Goal: Information Seeking & Learning: Learn about a topic

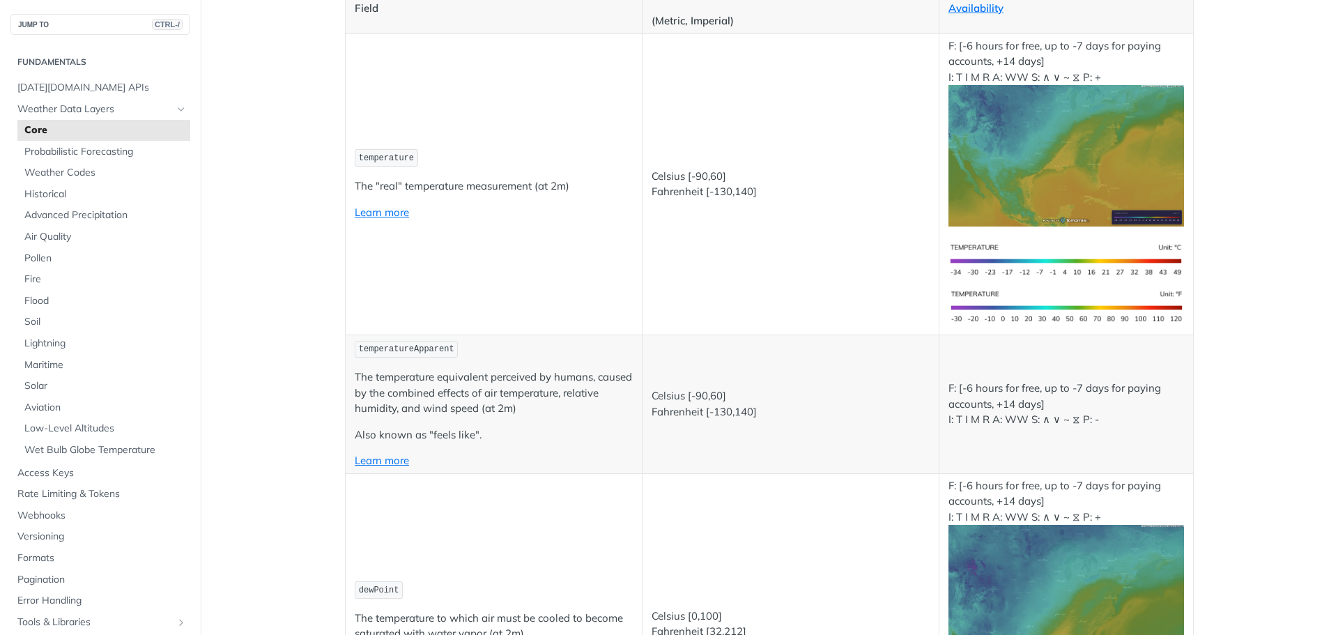
scroll to position [162, 0]
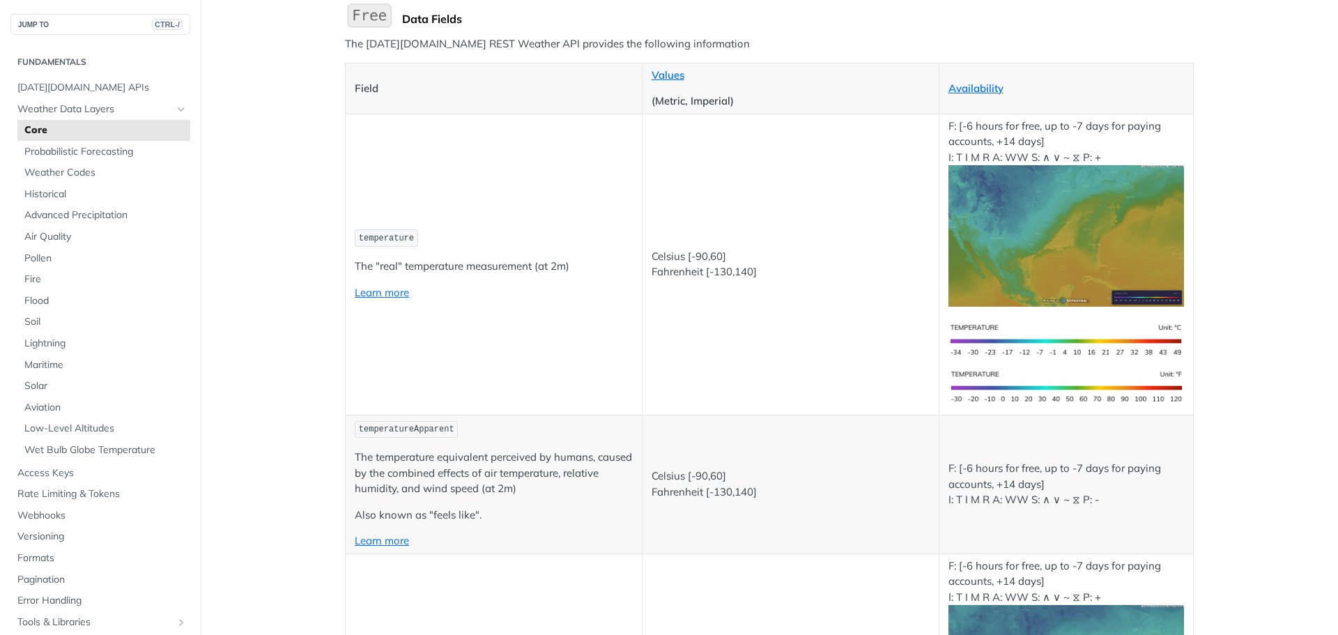
click at [1012, 203] on img "Expand image" at bounding box center [1065, 235] width 235 height 141
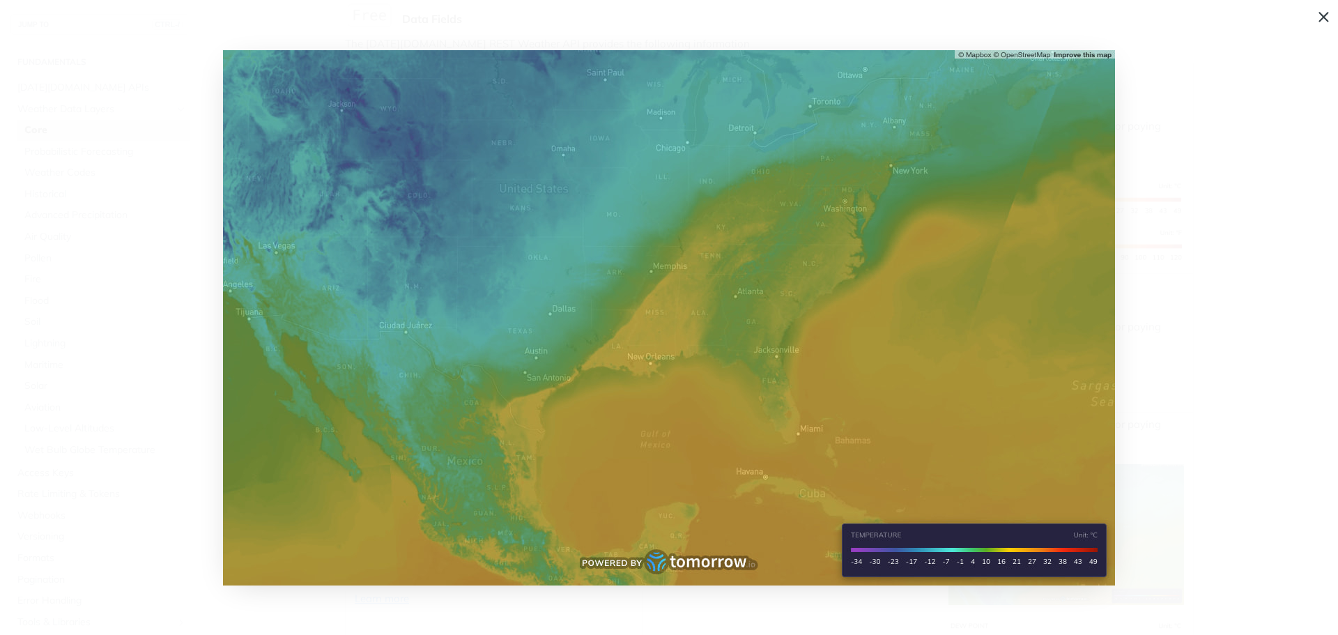
click at [806, 481] on img "Collapse image" at bounding box center [669, 317] width 892 height 535
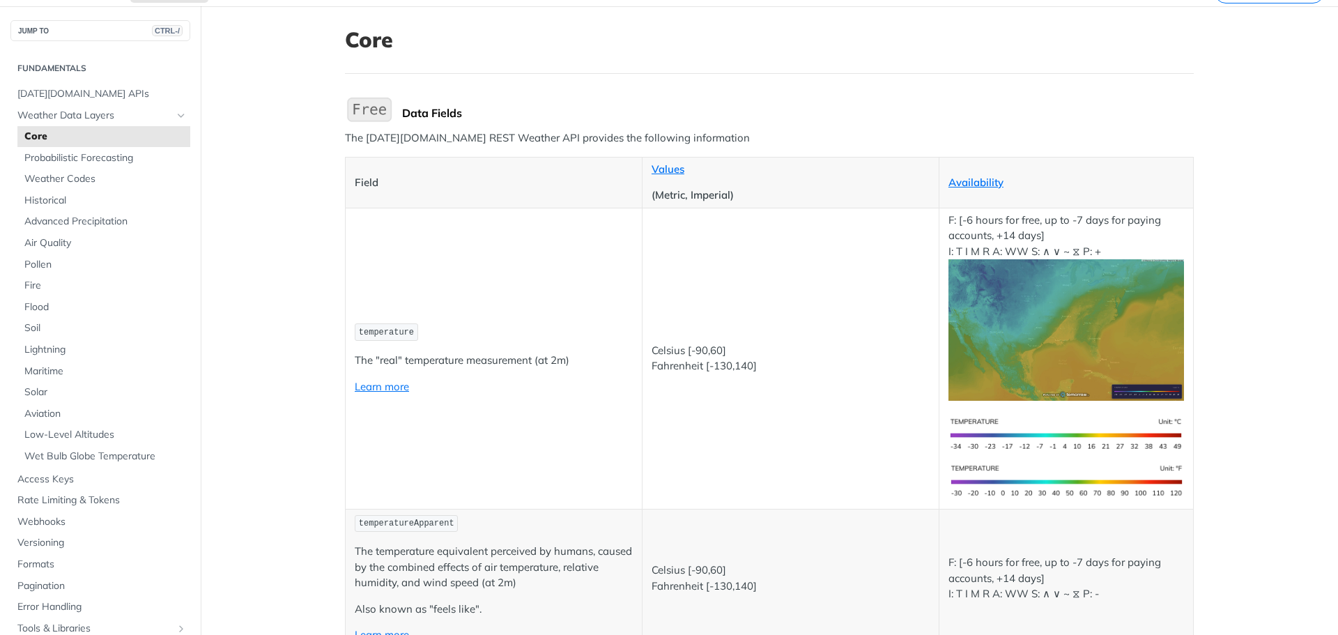
scroll to position [0, 0]
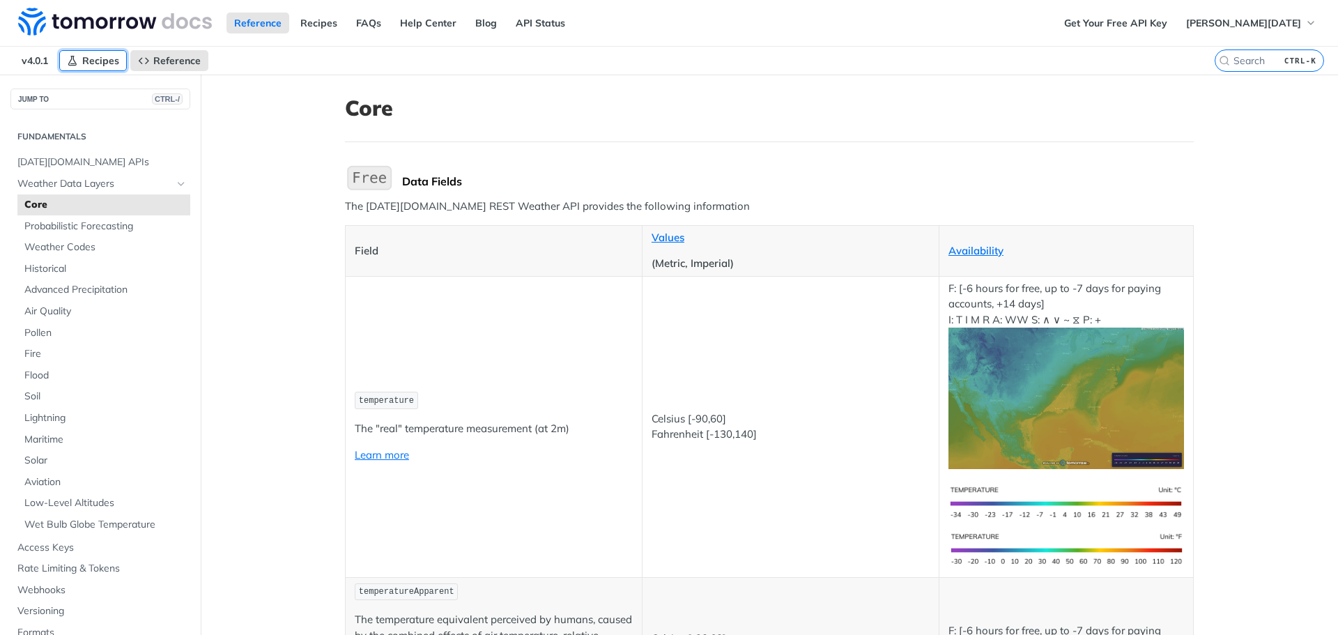
click at [88, 56] on span "Recipes" at bounding box center [100, 60] width 37 height 13
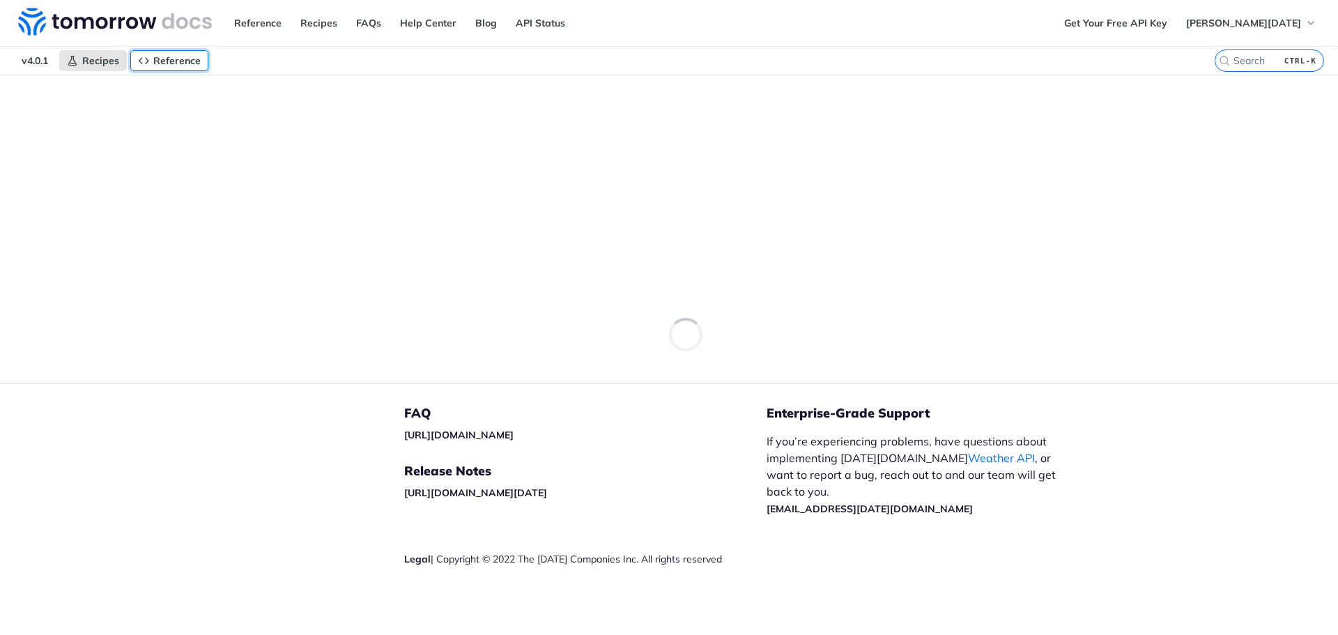
click at [150, 66] on link "Reference" at bounding box center [169, 60] width 78 height 21
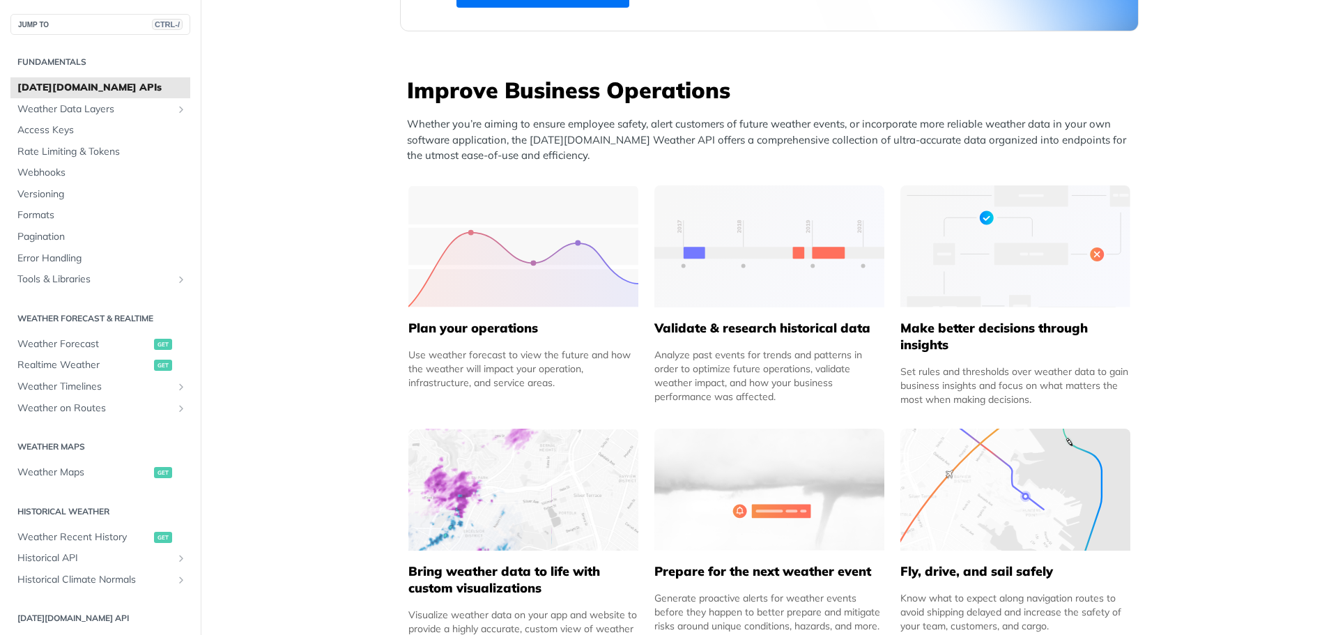
scroll to position [650, 0]
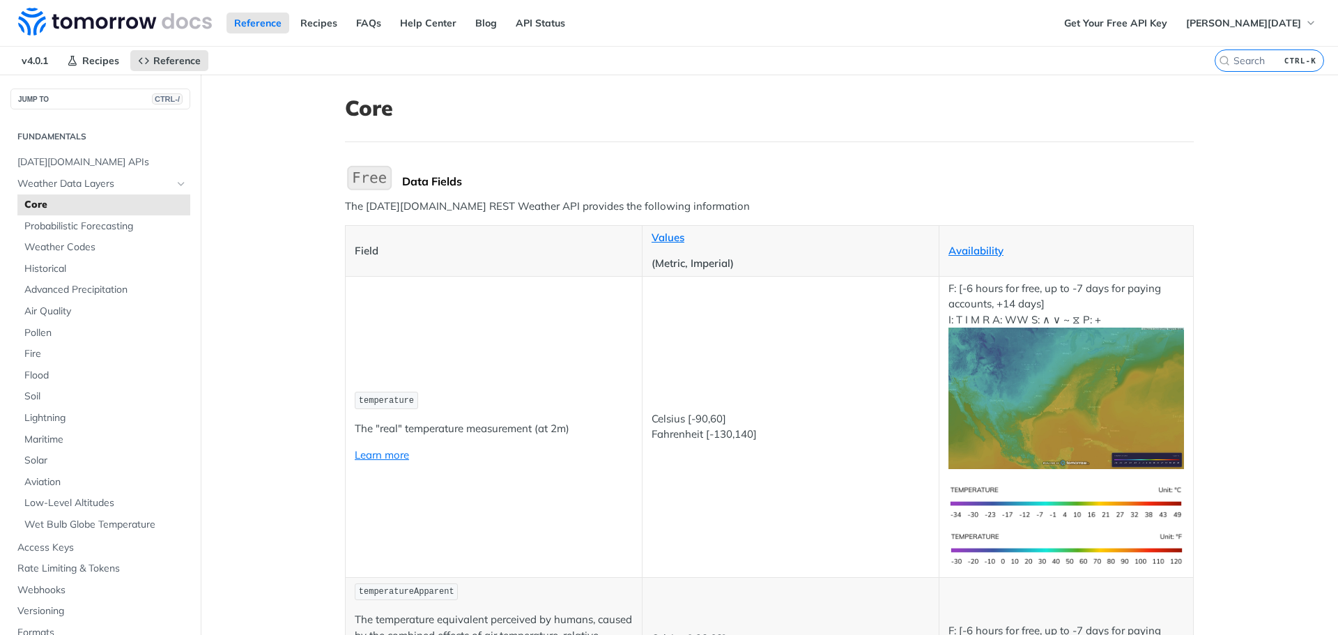
click at [378, 183] on img "Expand image" at bounding box center [369, 177] width 49 height 29
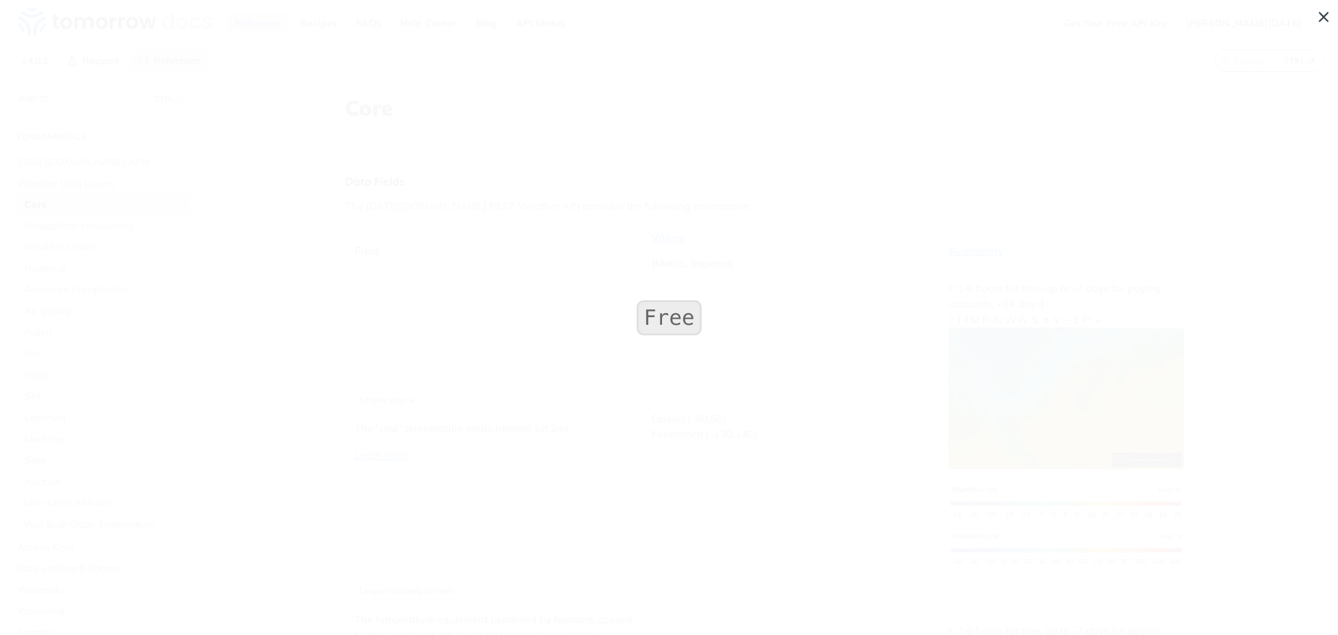
click at [695, 313] on img "Collapse image" at bounding box center [668, 317] width 71 height 42
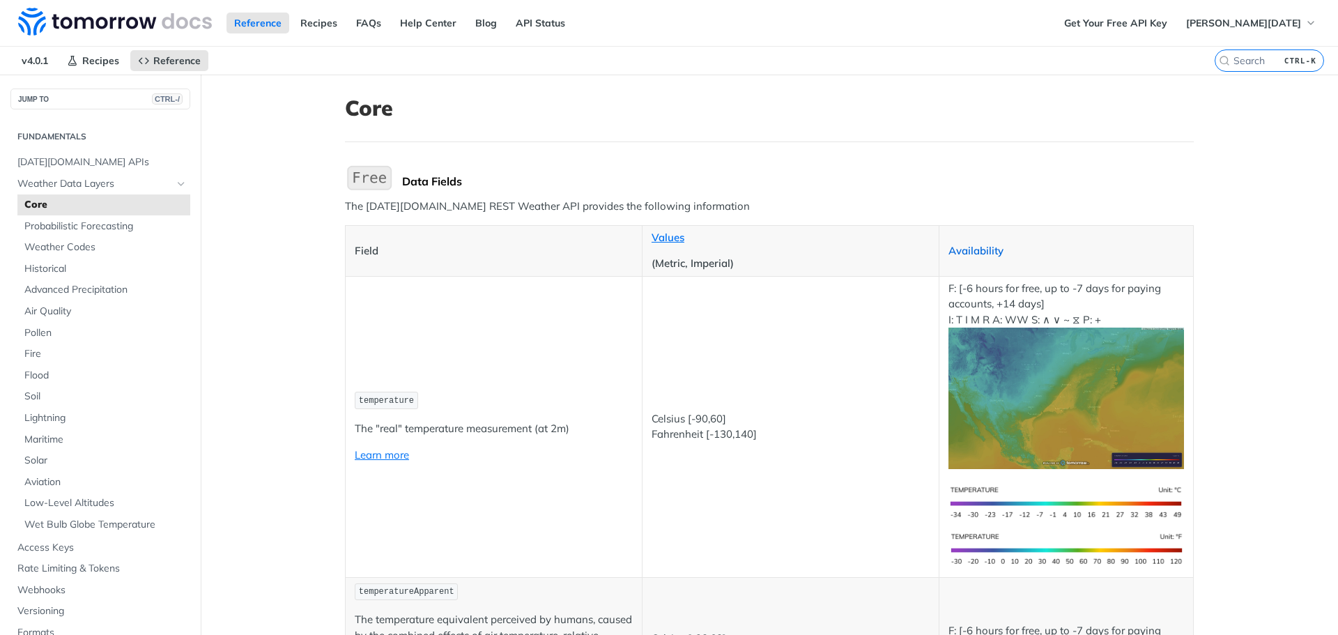
click at [958, 253] on link "Availability" at bounding box center [975, 250] width 55 height 13
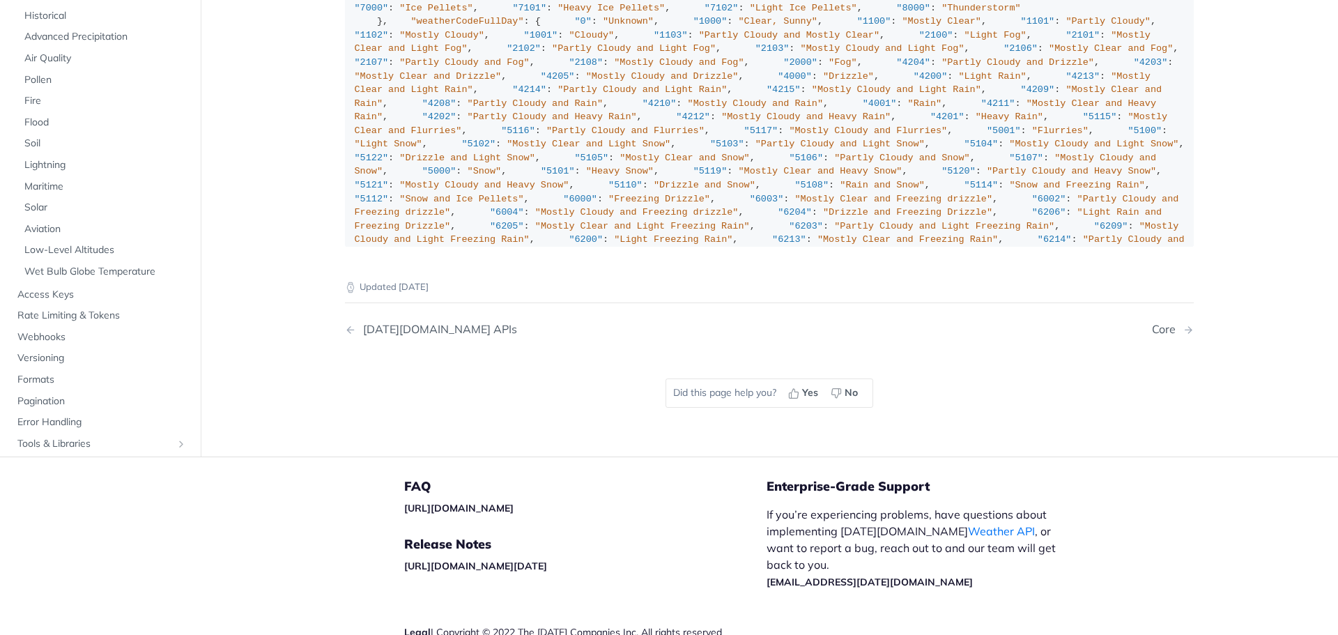
scroll to position [1797, 0]
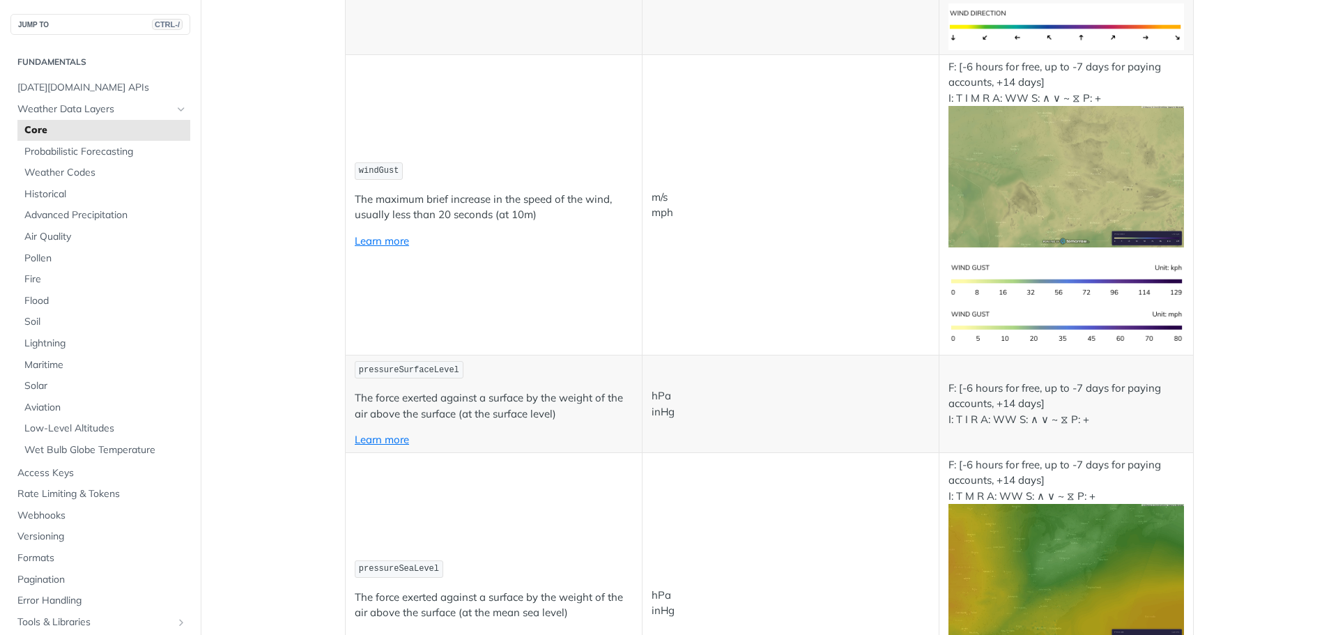
scroll to position [7609, 0]
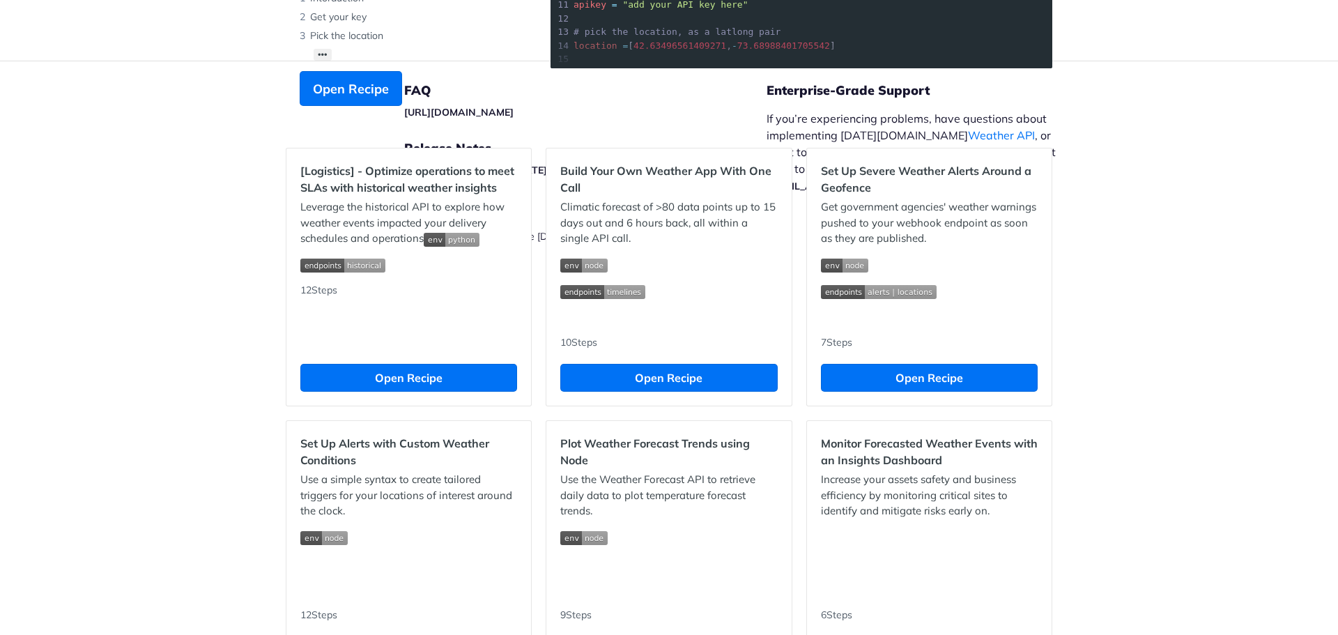
scroll to position [325, 0]
